Goal: Transaction & Acquisition: Purchase product/service

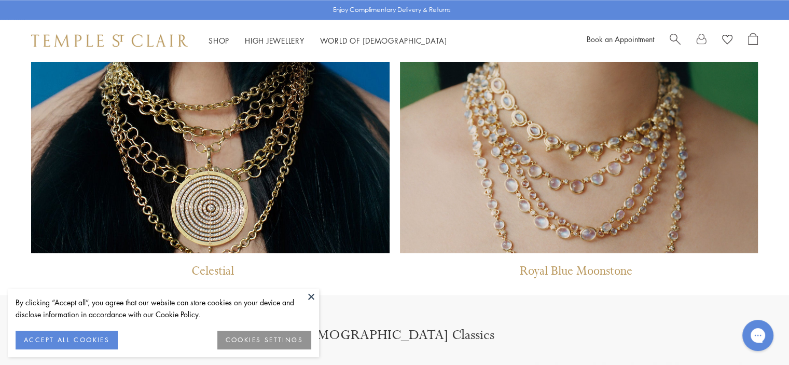
scroll to position [1129, 0]
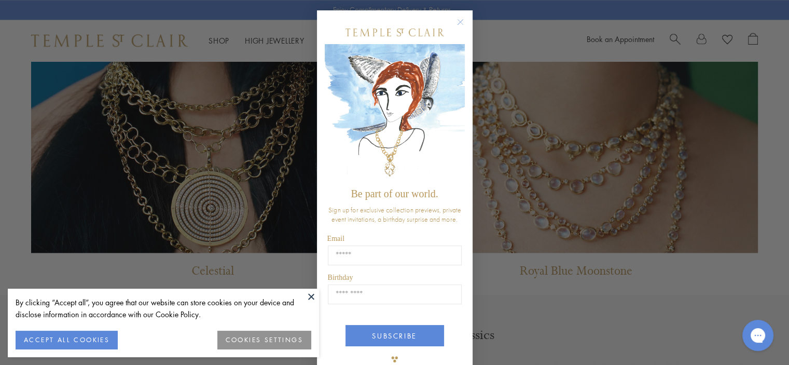
click at [458, 20] on icon "Close dialog" at bounding box center [460, 22] width 5 height 5
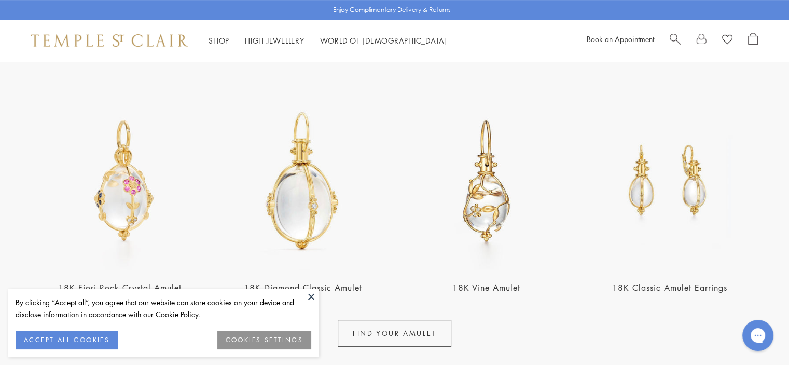
scroll to position [377, 0]
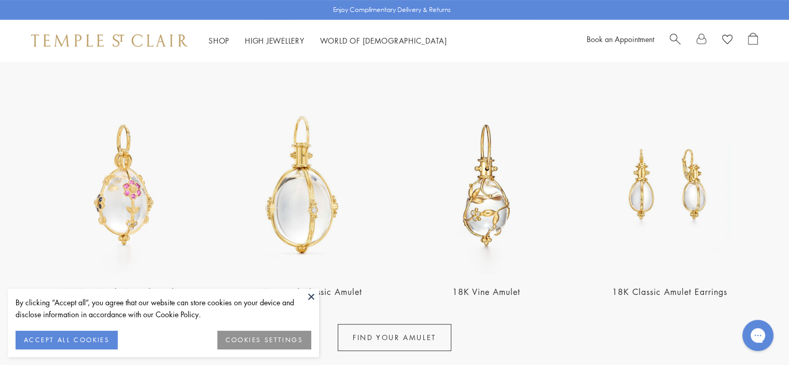
click at [504, 192] on img at bounding box center [486, 184] width 177 height 177
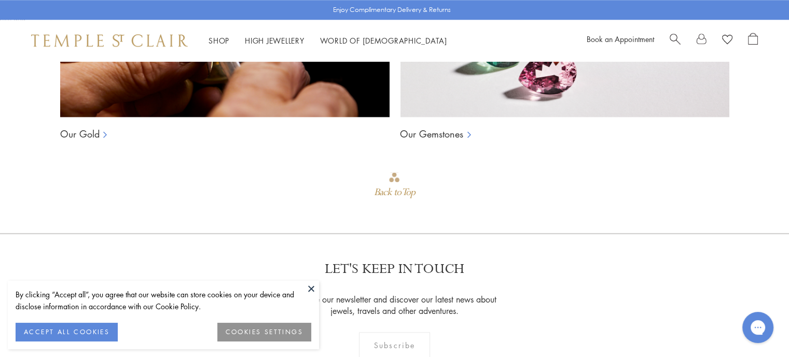
scroll to position [955, 0]
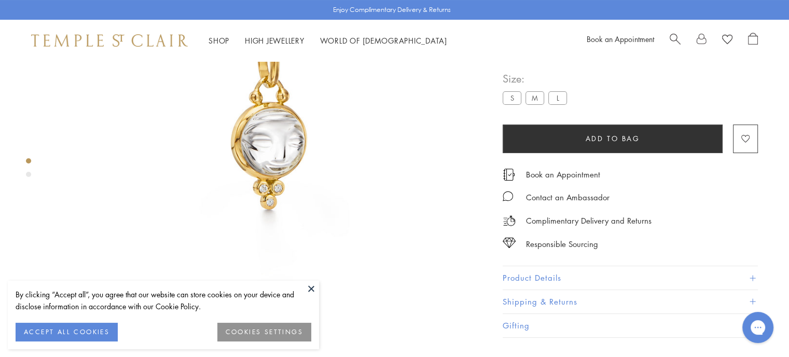
scroll to position [154, 0]
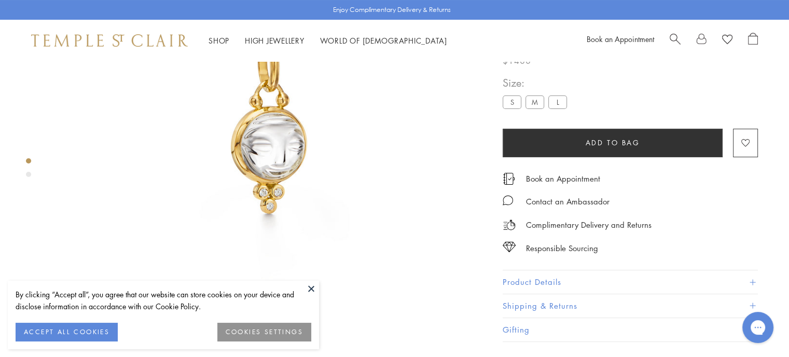
click at [311, 286] on button at bounding box center [311, 289] width 16 height 16
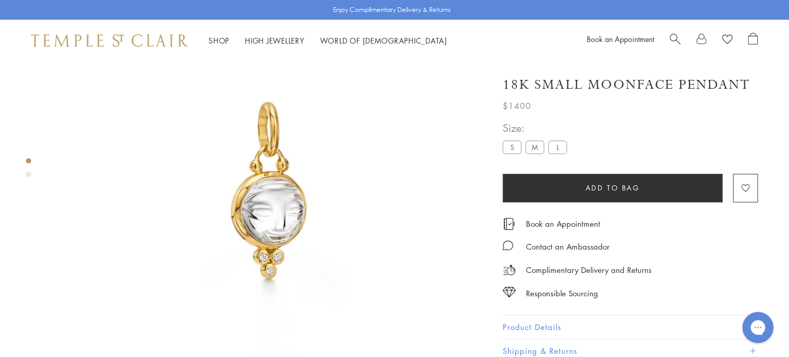
scroll to position [88, 0]
click at [537, 151] on label "M" at bounding box center [535, 147] width 19 height 13
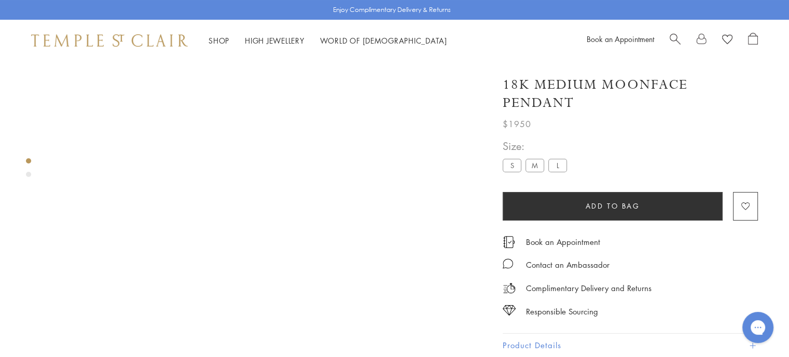
scroll to position [61, 0]
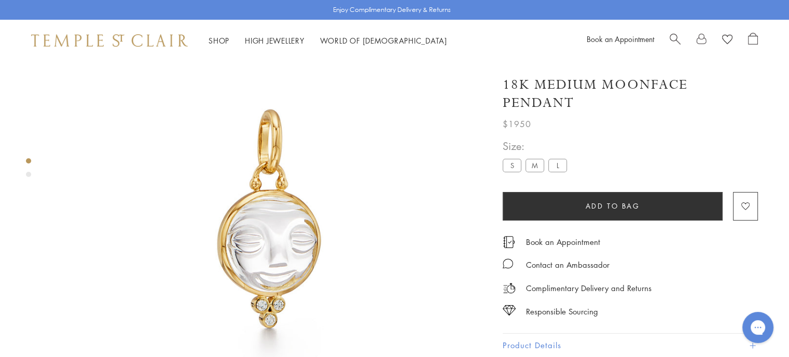
click at [561, 164] on label "L" at bounding box center [557, 165] width 19 height 13
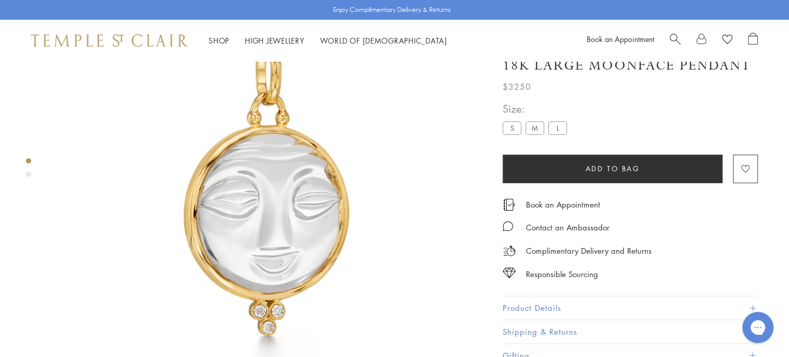
scroll to position [91, 0]
